Goal: Entertainment & Leisure: Consume media (video, audio)

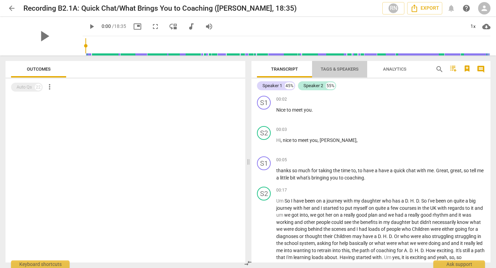
click at [264, 67] on span "Tags & Speakers" at bounding box center [340, 69] width 38 height 5
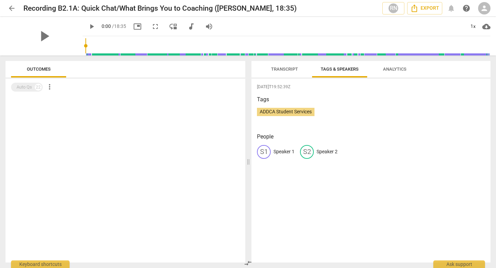
click at [264, 70] on span "Transcript" at bounding box center [284, 69] width 27 height 5
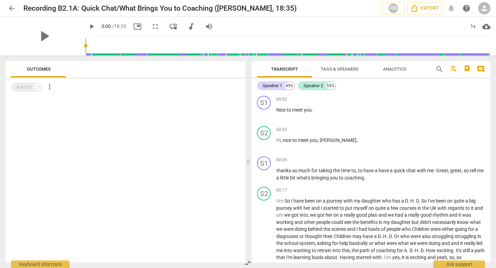
click at [264, 64] on button "Analytics" at bounding box center [394, 69] width 55 height 17
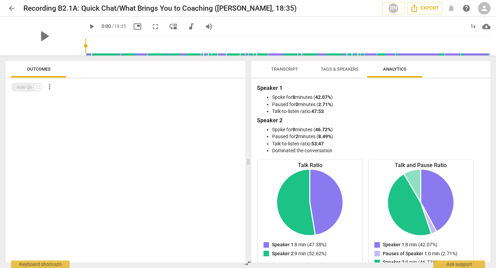
click at [264, 69] on span "Transcript" at bounding box center [284, 69] width 27 height 5
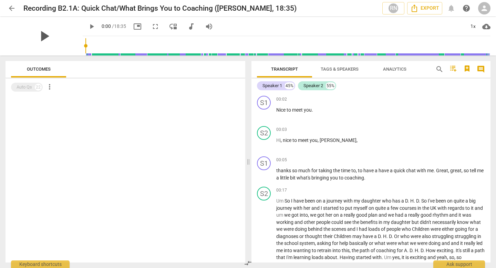
click at [35, 41] on span "play_arrow" at bounding box center [44, 36] width 18 height 18
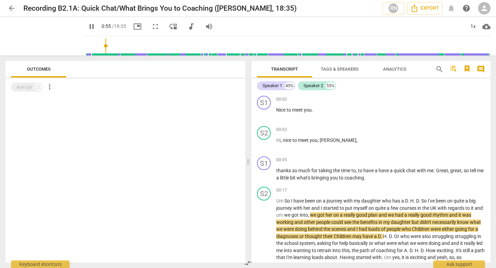
click at [88, 24] on span "pause" at bounding box center [92, 26] width 8 height 8
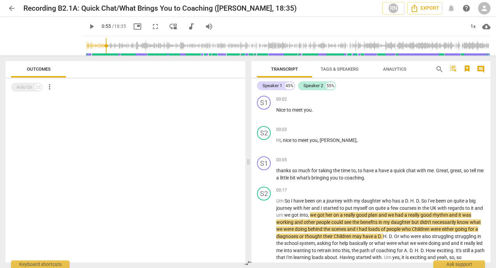
click at [88, 27] on span "play_arrow" at bounding box center [92, 26] width 8 height 8
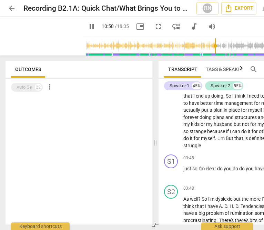
scroll to position [1653, 0]
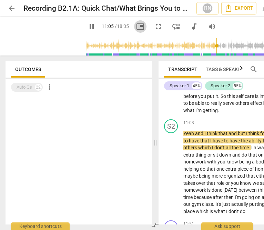
click at [136, 28] on span "picture_in_picture" at bounding box center [140, 26] width 8 height 8
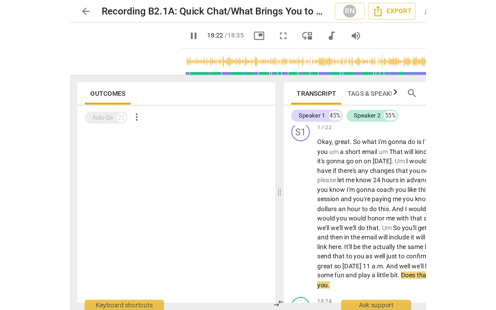
scroll to position [2814, 0]
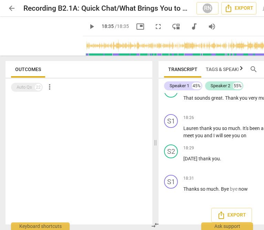
type input "1115"
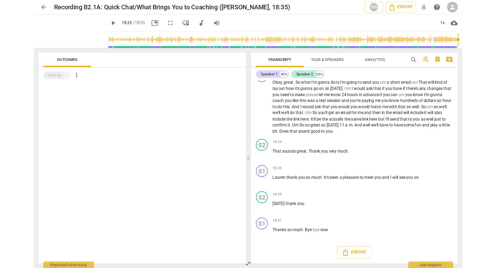
scroll to position [2059, 0]
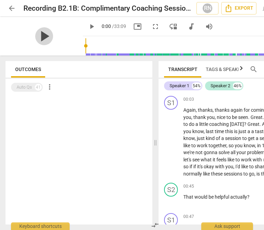
click at [38, 39] on span "play_arrow" at bounding box center [44, 36] width 18 height 18
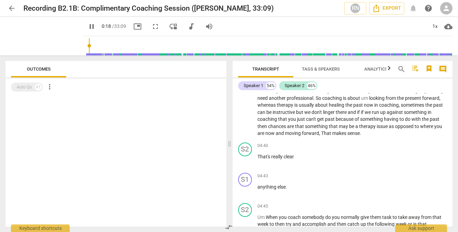
scroll to position [507, 0]
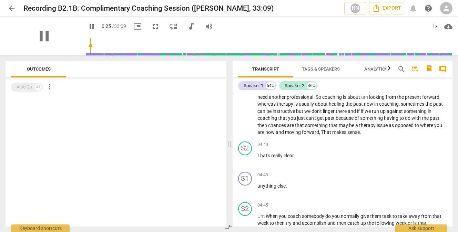
click at [63, 49] on div "pause" at bounding box center [44, 36] width 77 height 39
click at [60, 49] on div "pause" at bounding box center [44, 36] width 77 height 39
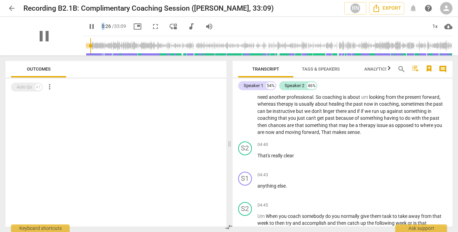
click at [60, 49] on div "pause" at bounding box center [44, 36] width 77 height 39
click at [133, 29] on span "picture_in_picture" at bounding box center [137, 26] width 8 height 8
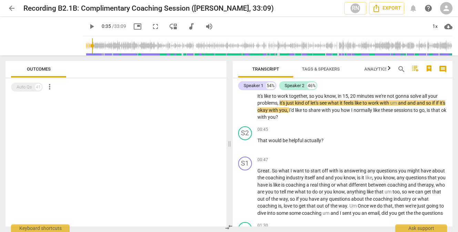
type input "35"
